Goal: Information Seeking & Learning: Learn about a topic

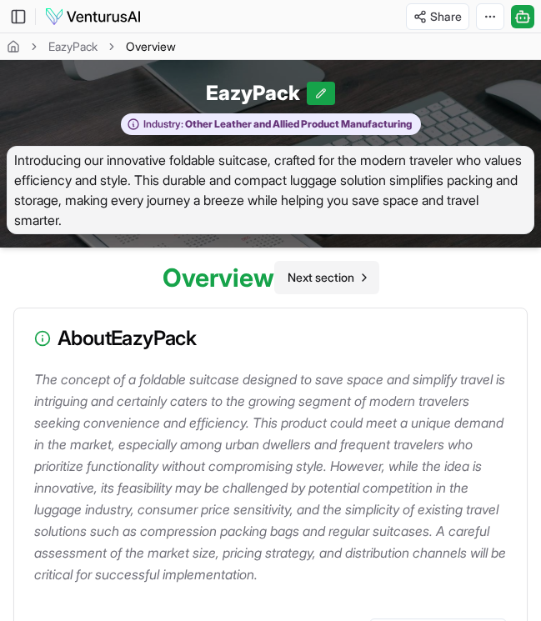
click at [342, 276] on span "Next section" at bounding box center [321, 277] width 67 height 17
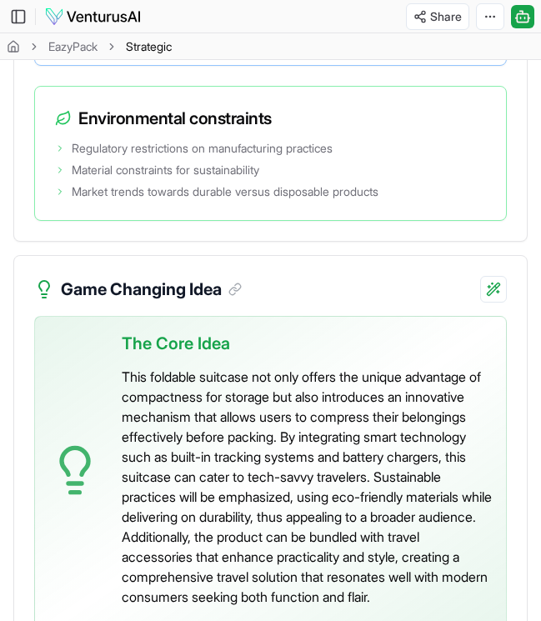
scroll to position [5708, 0]
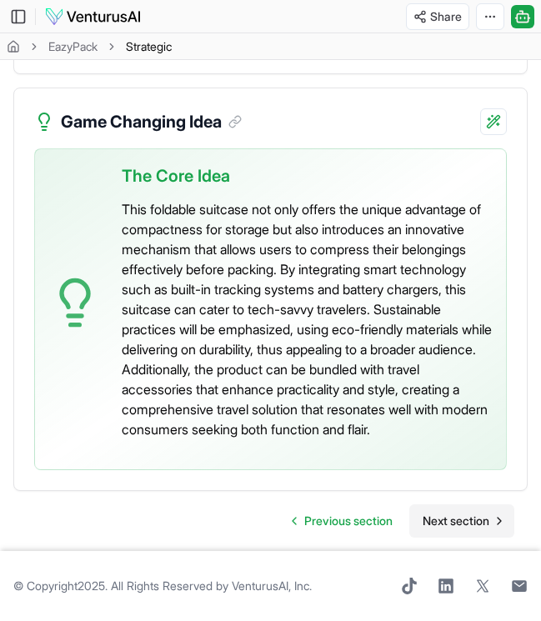
click at [463, 524] on span "Next section" at bounding box center [456, 521] width 67 height 17
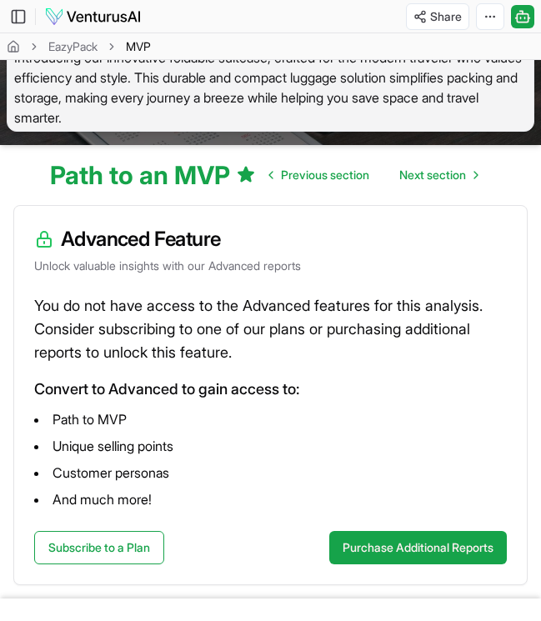
scroll to position [49, 0]
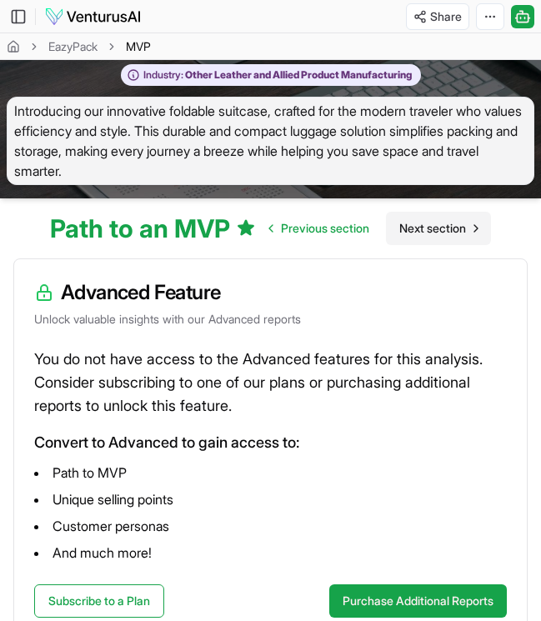
click at [433, 233] on span "Next section" at bounding box center [432, 228] width 67 height 17
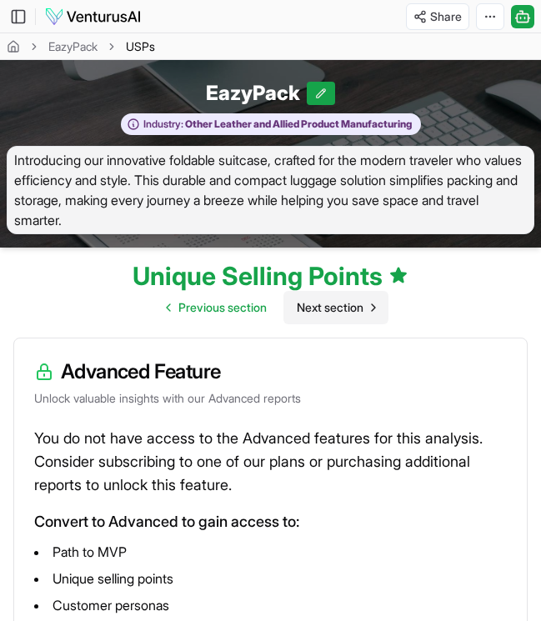
click at [359, 308] on span "Next section" at bounding box center [330, 307] width 67 height 17
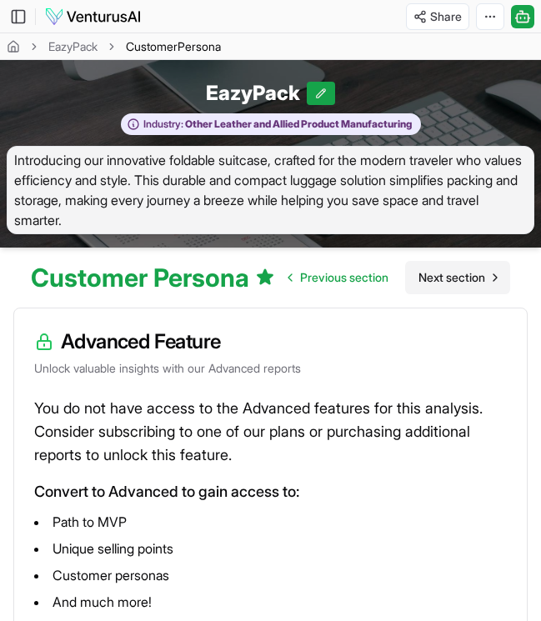
click at [447, 272] on span "Next section" at bounding box center [452, 277] width 67 height 17
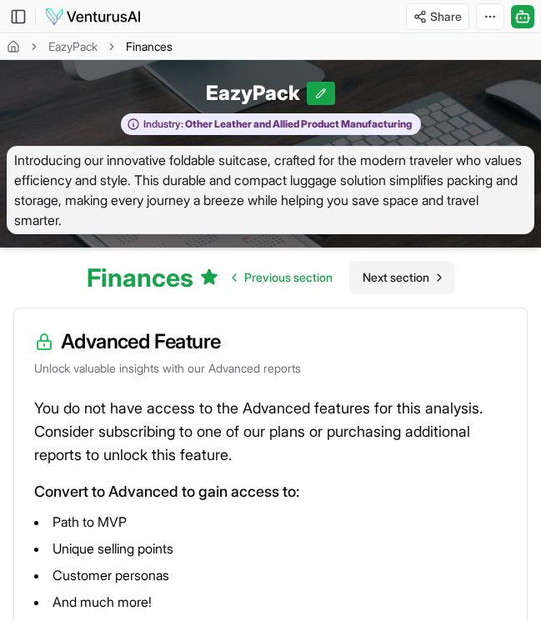
click at [404, 285] on span "Next section" at bounding box center [396, 277] width 67 height 17
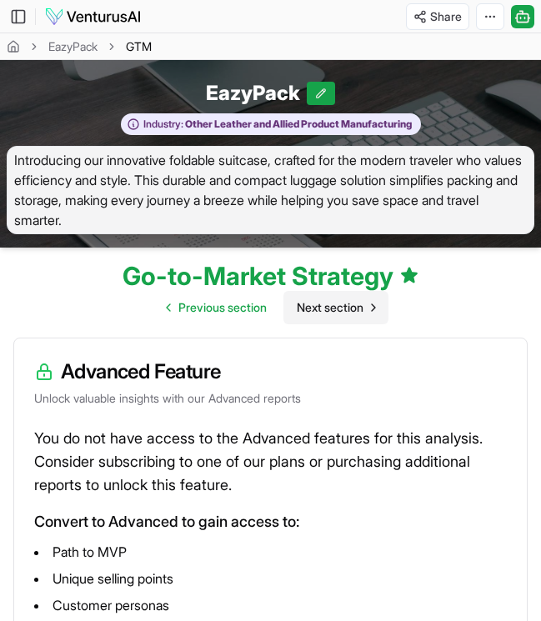
click at [353, 309] on span "Next section" at bounding box center [330, 307] width 67 height 17
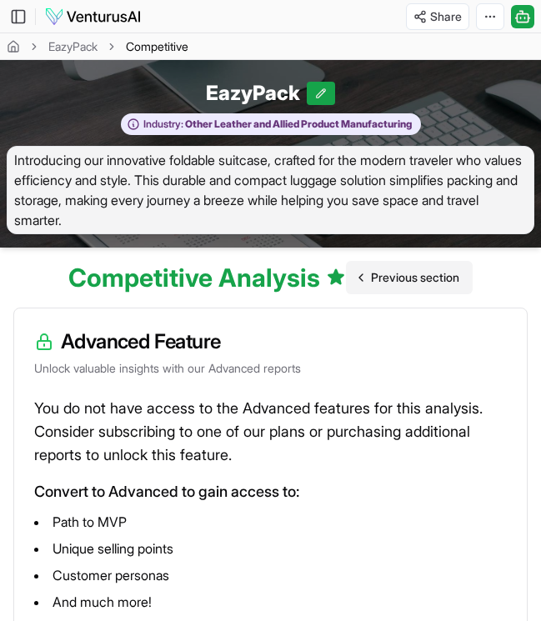
click at [393, 273] on span "Previous section" at bounding box center [415, 277] width 88 height 17
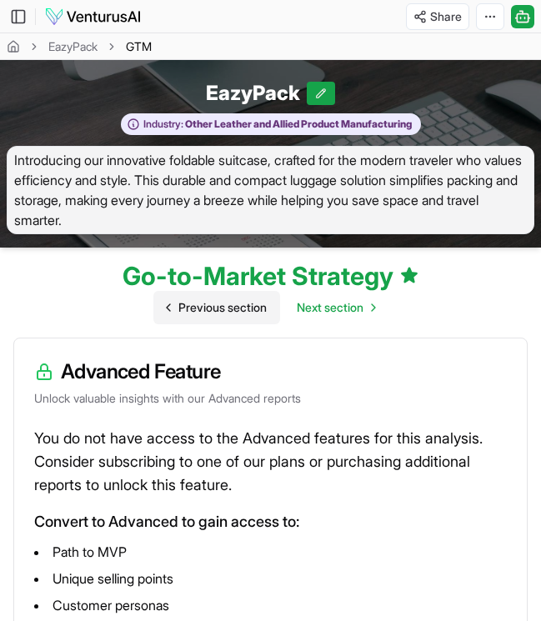
click at [238, 312] on span "Previous section" at bounding box center [222, 307] width 88 height 17
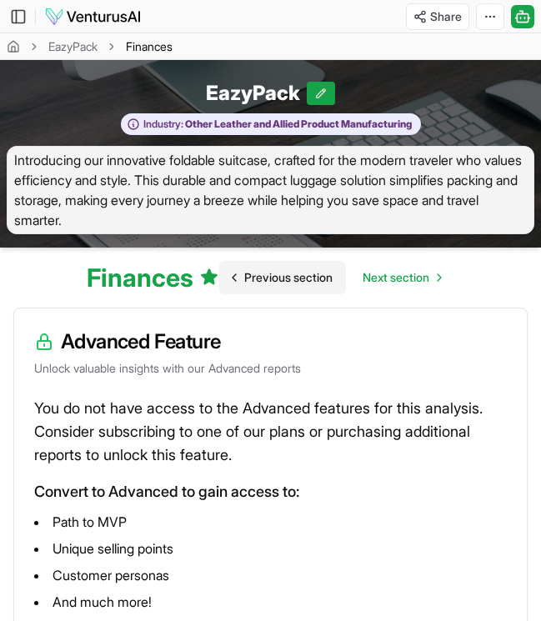
click at [268, 289] on link "Previous section" at bounding box center [282, 277] width 127 height 33
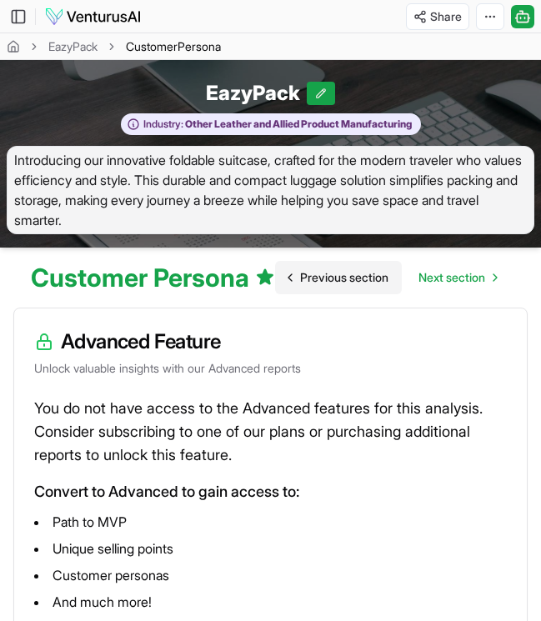
click at [293, 284] on link "Previous section" at bounding box center [338, 277] width 127 height 33
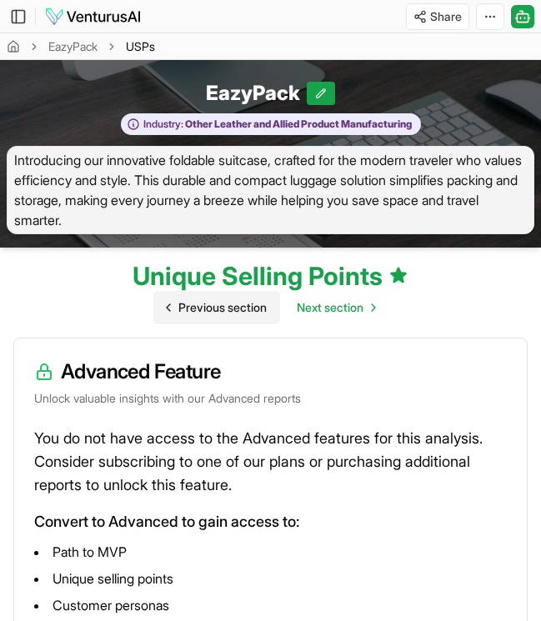
click at [249, 303] on span "Previous section" at bounding box center [222, 307] width 88 height 17
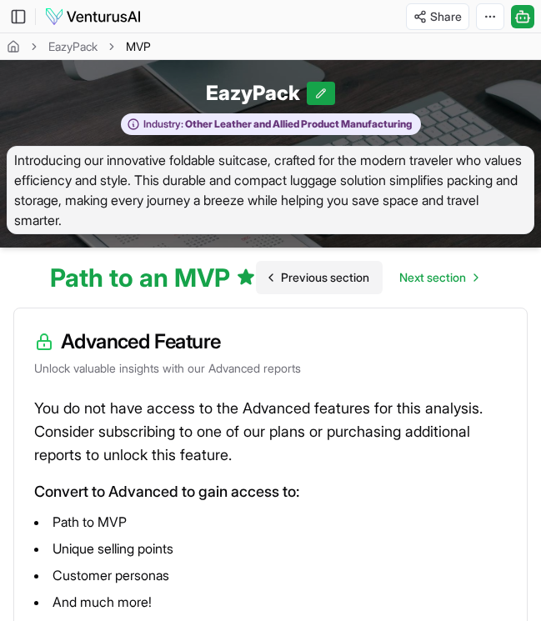
click at [293, 280] on span "Previous section" at bounding box center [325, 277] width 88 height 17
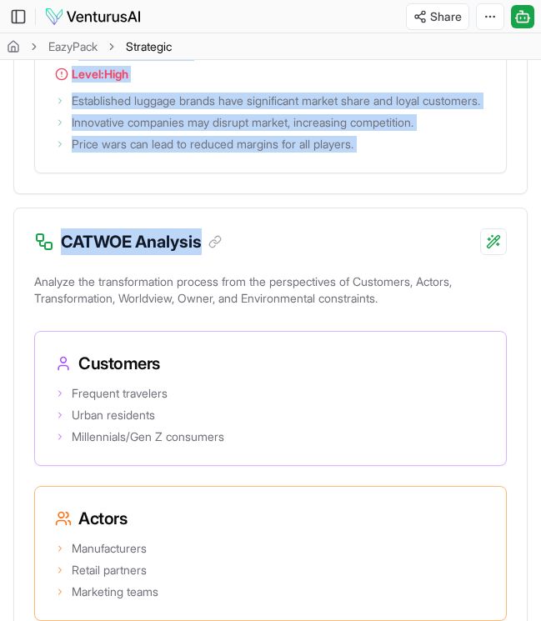
scroll to position [4180, 0]
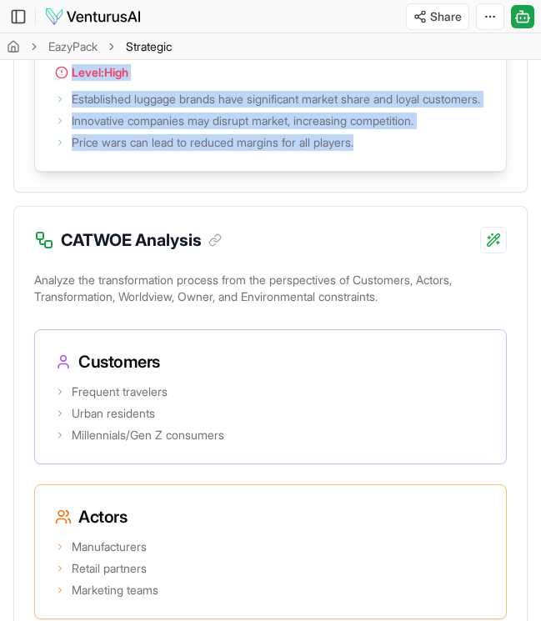
drag, startPoint x: 81, startPoint y: 225, endPoint x: 393, endPoint y: 467, distance: 394.6
copy div "Threat of new entry Level: Medium Low barriers to entry in the luggage market d…"
